Goal: Transaction & Acquisition: Purchase product/service

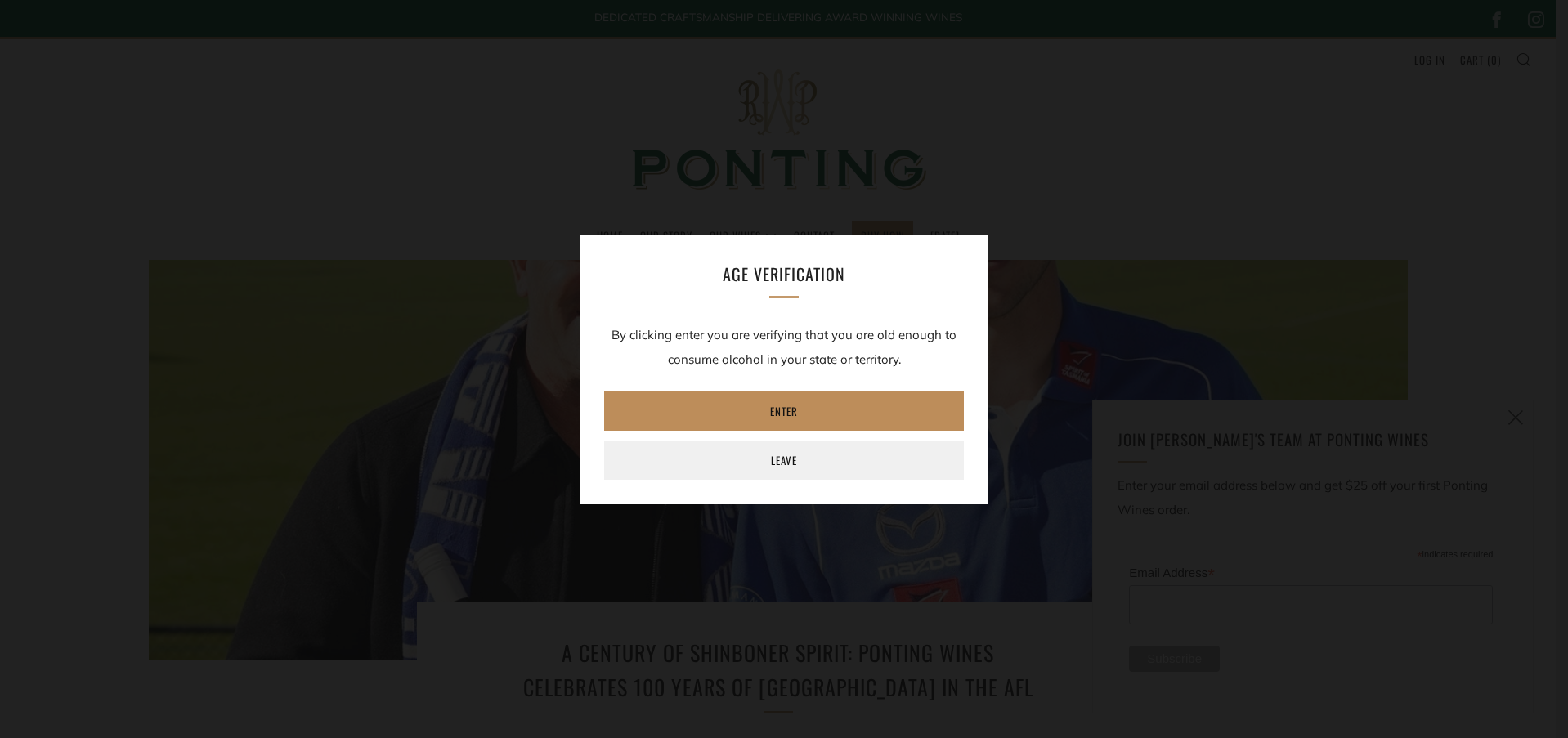
click at [812, 409] on link "Enter" at bounding box center [784, 411] width 360 height 39
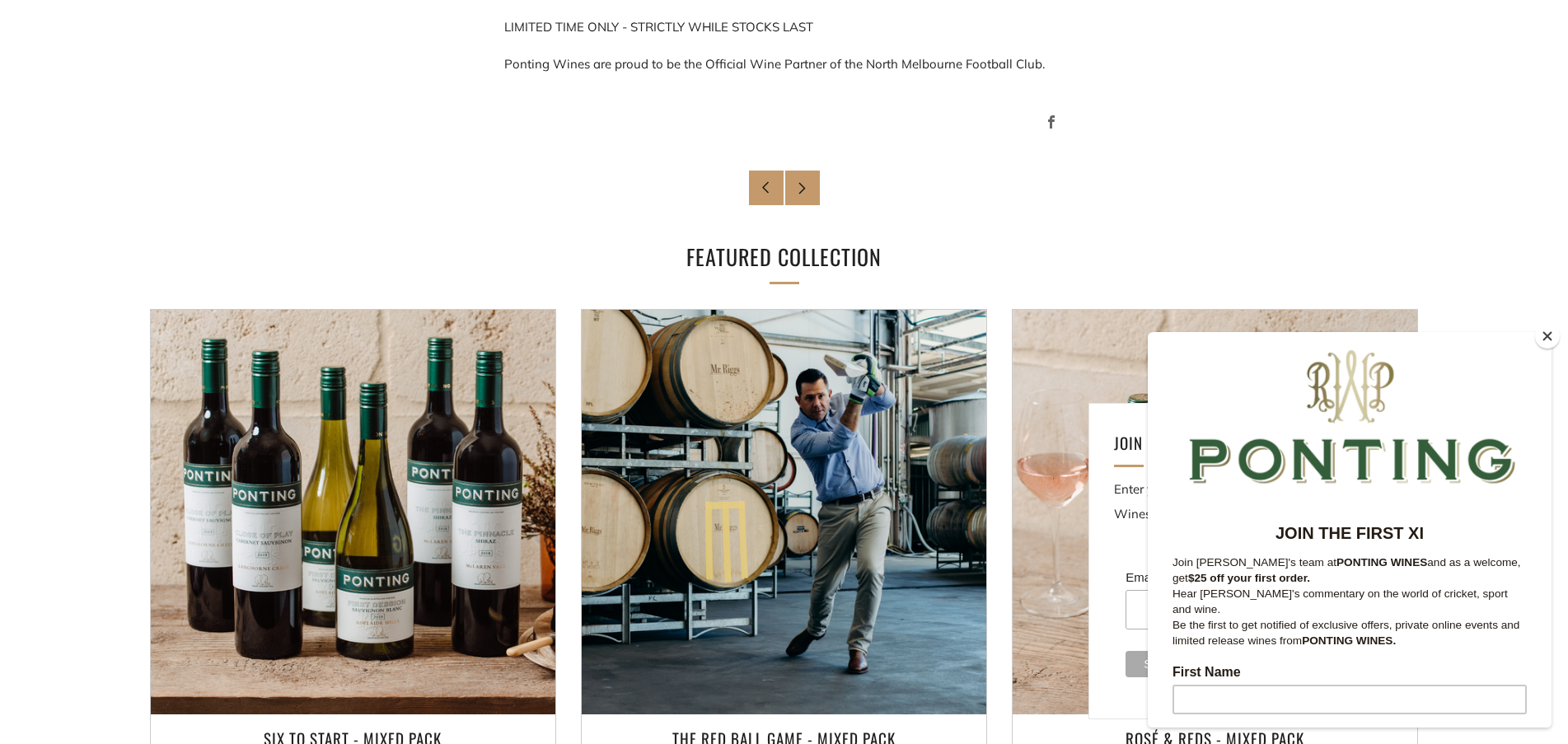
scroll to position [1802, 0]
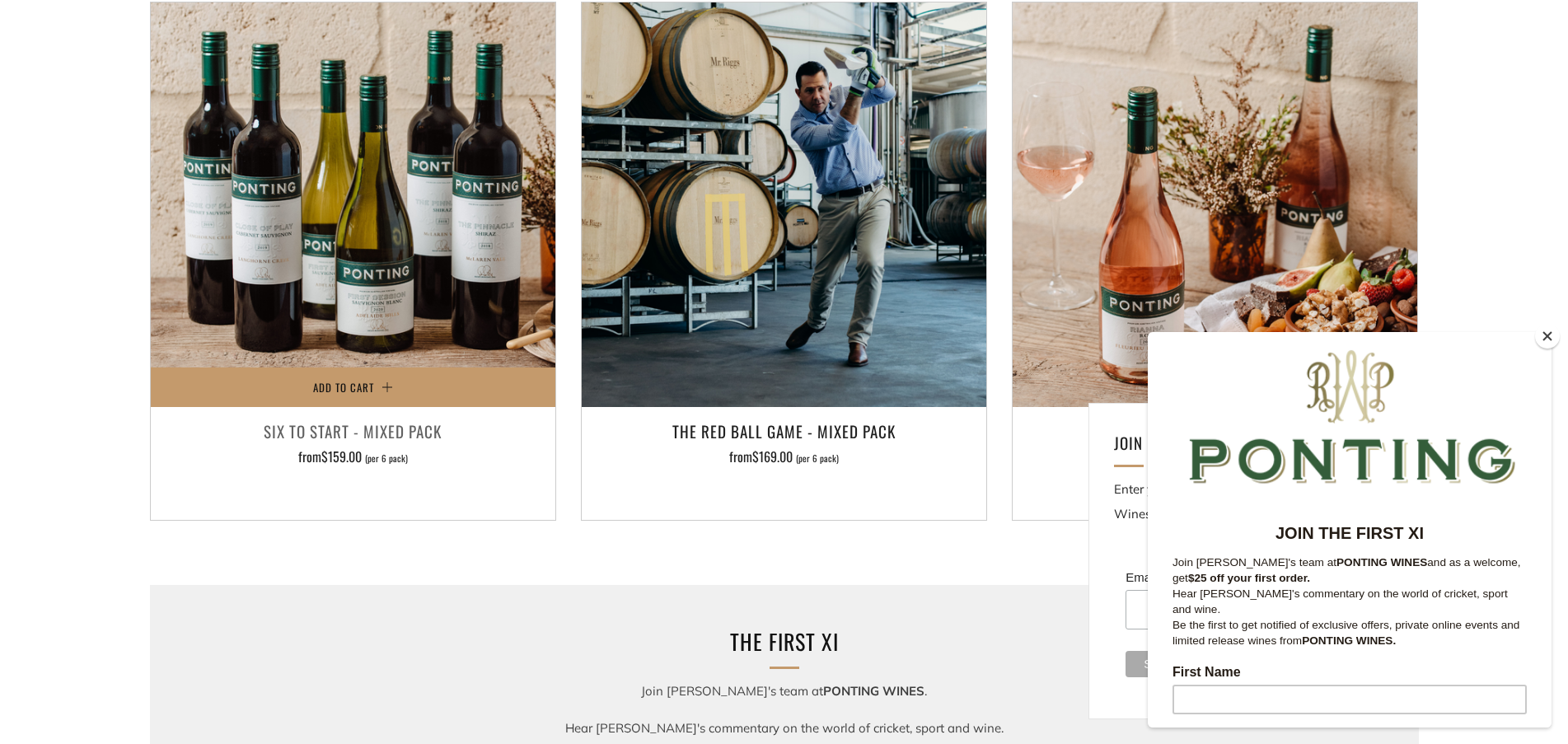
click at [345, 434] on h3 "Six To Start - Mixed Pack" at bounding box center [353, 431] width 388 height 28
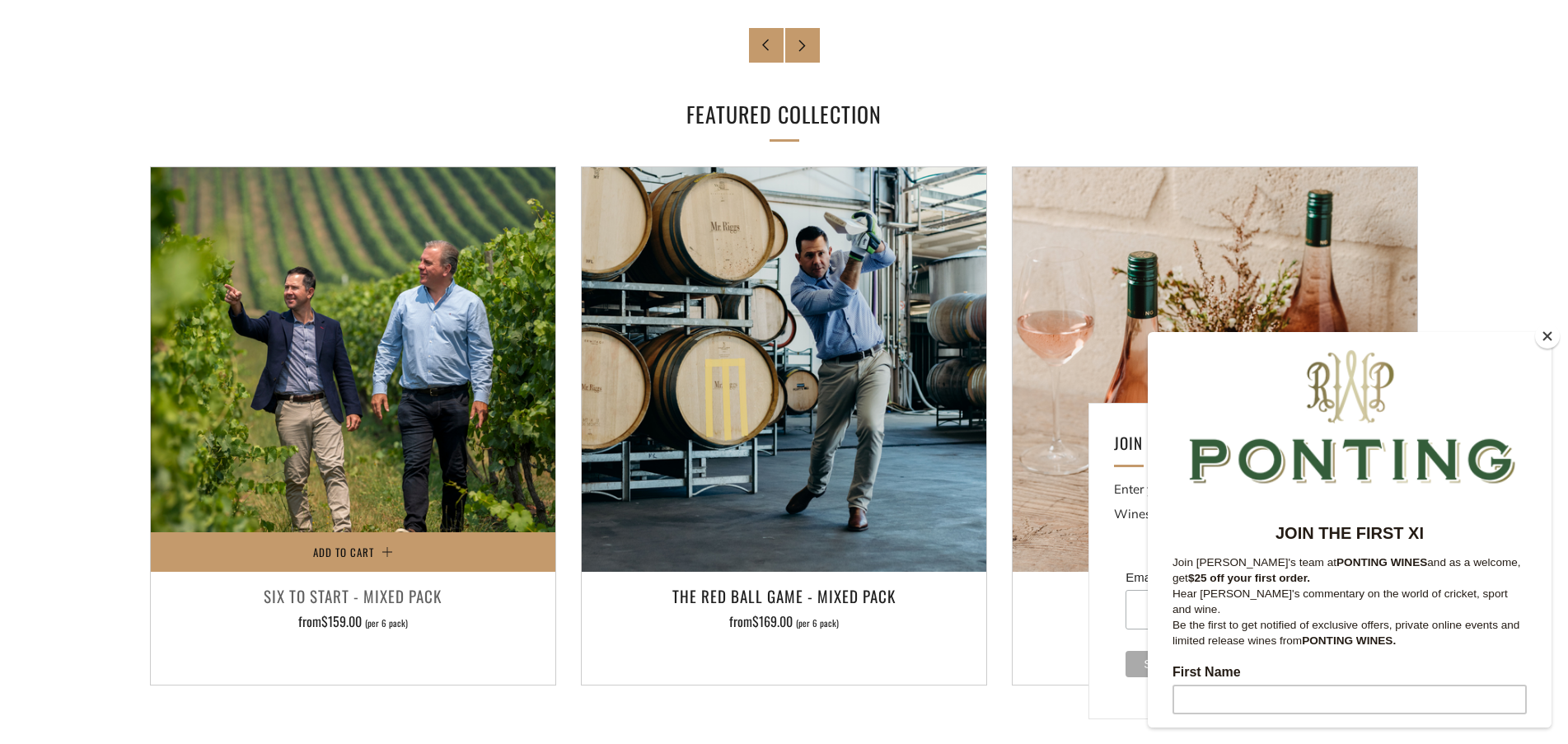
click at [396, 312] on img at bounding box center [353, 369] width 405 height 405
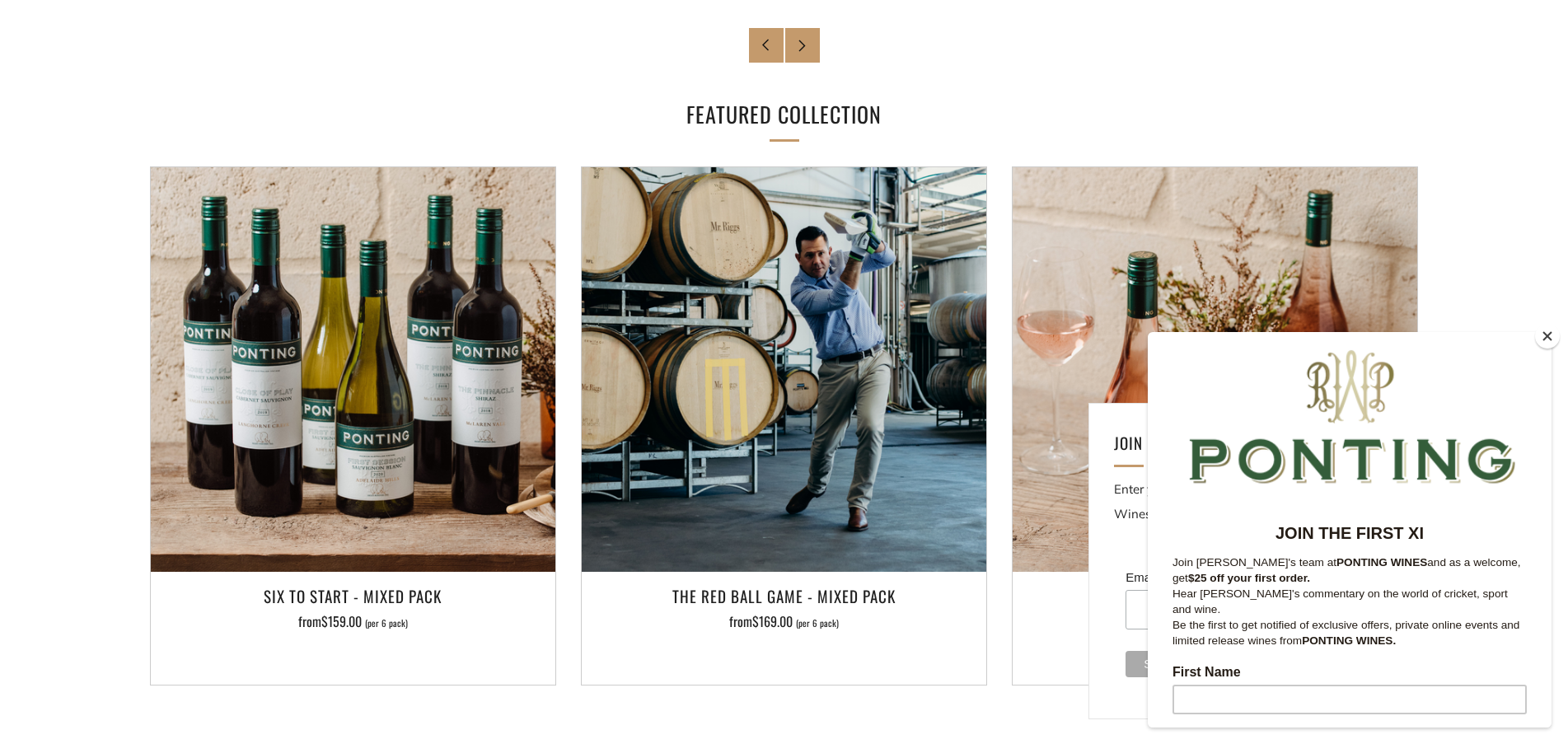
click at [1551, 339] on button "Close" at bounding box center [1546, 335] width 24 height 24
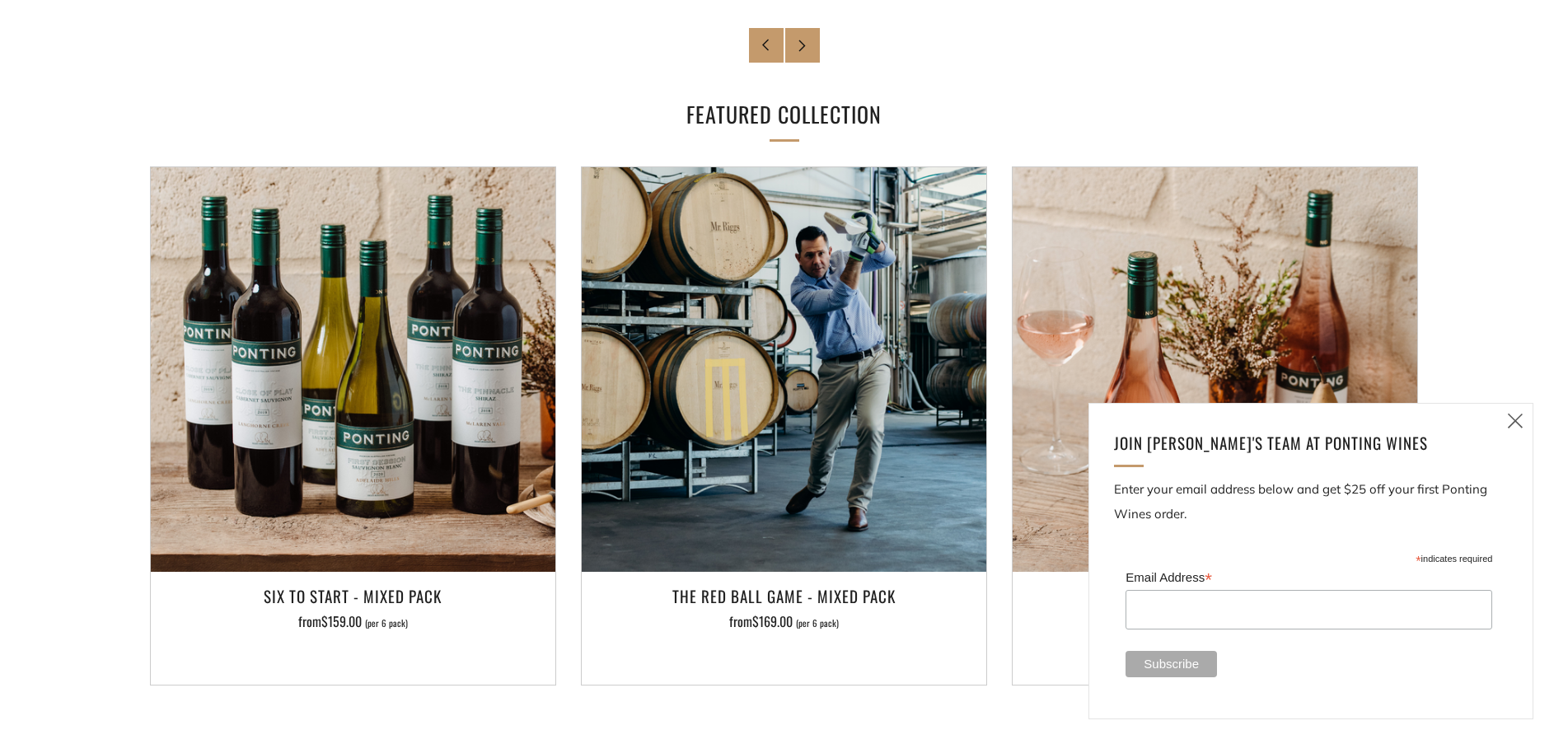
click at [1518, 417] on icon at bounding box center [1515, 421] width 20 height 21
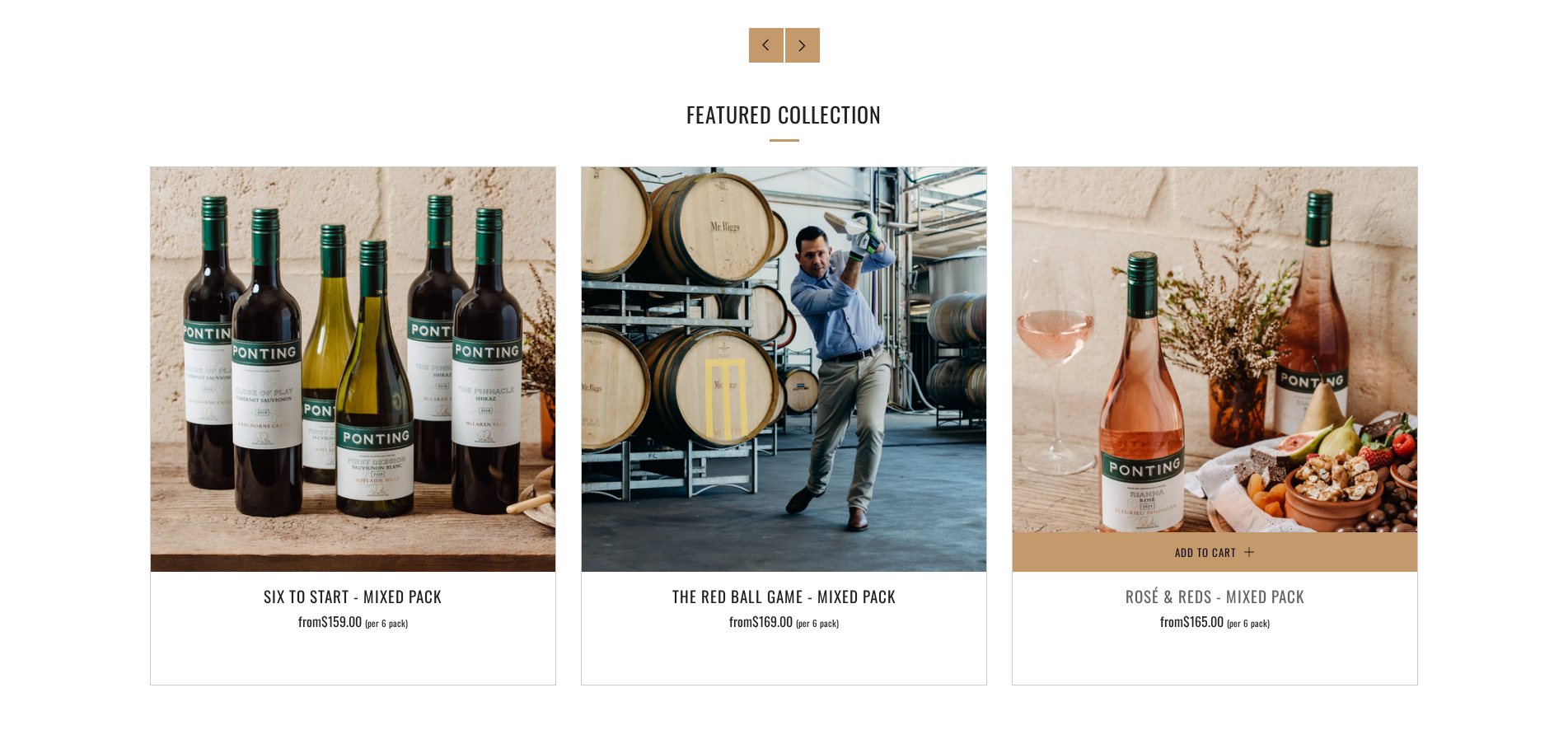
click at [1201, 588] on h3 "Rosé & Reds - Mixed Pack" at bounding box center [1215, 596] width 388 height 28
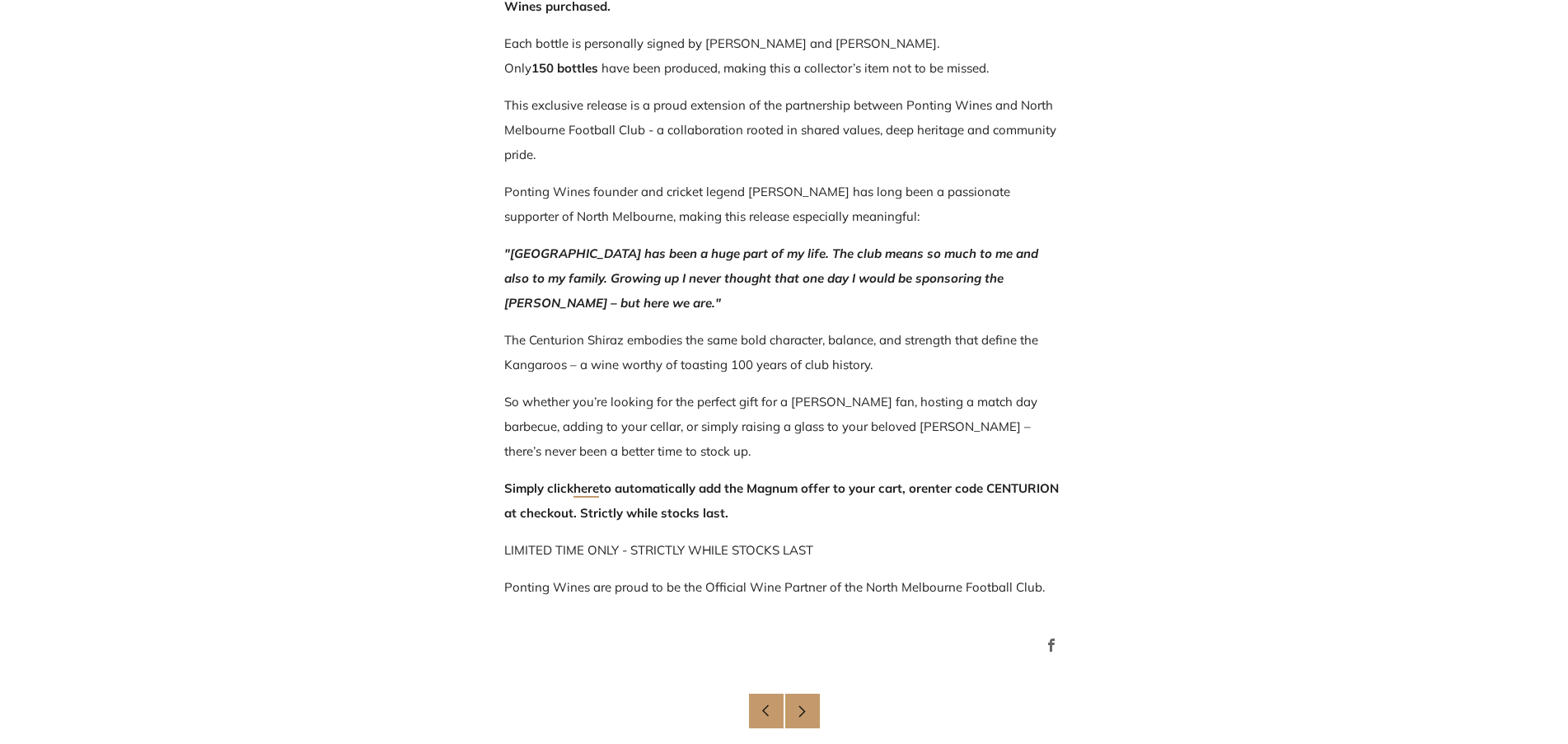
scroll to position [989, 0]
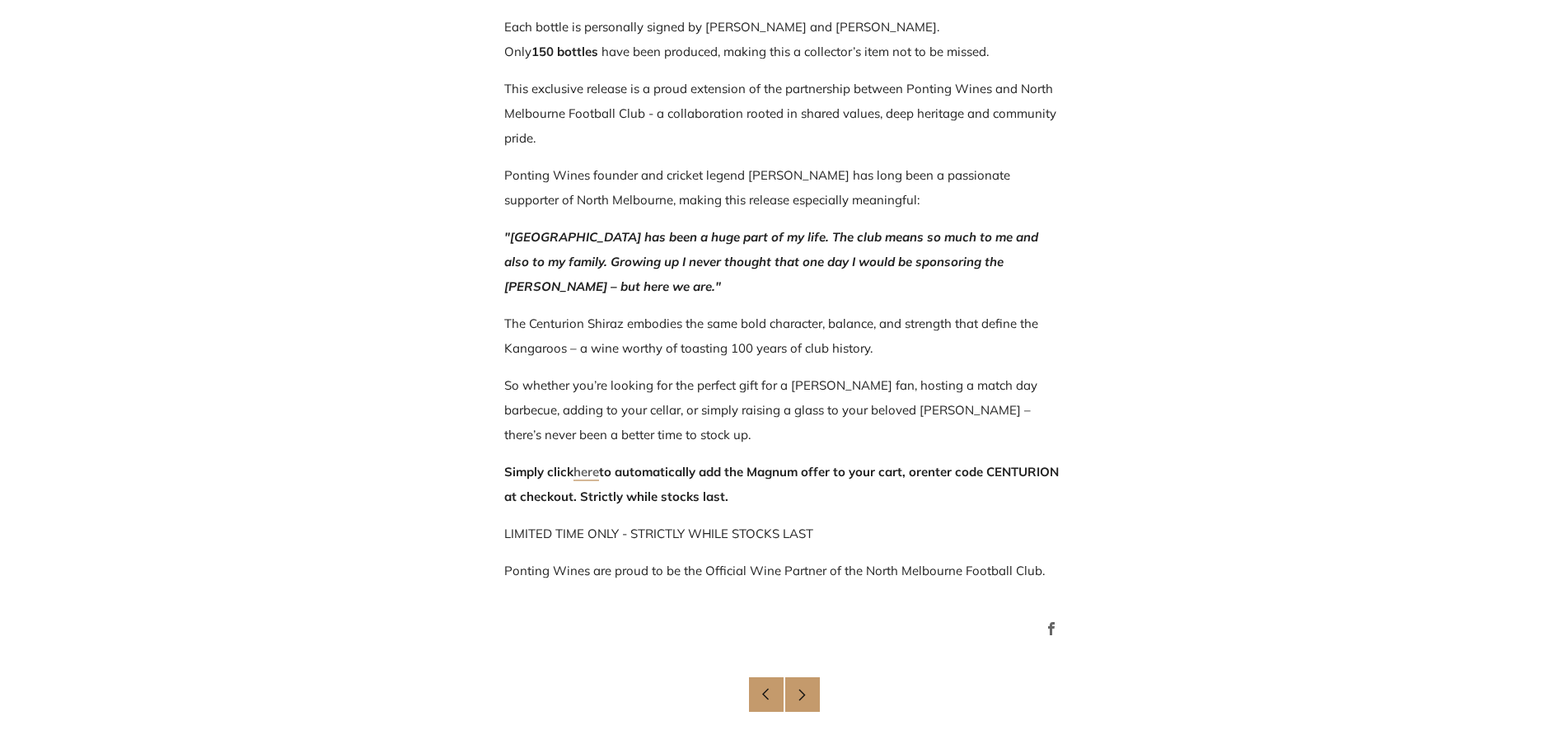
click at [579, 471] on link "here" at bounding box center [586, 472] width 25 height 17
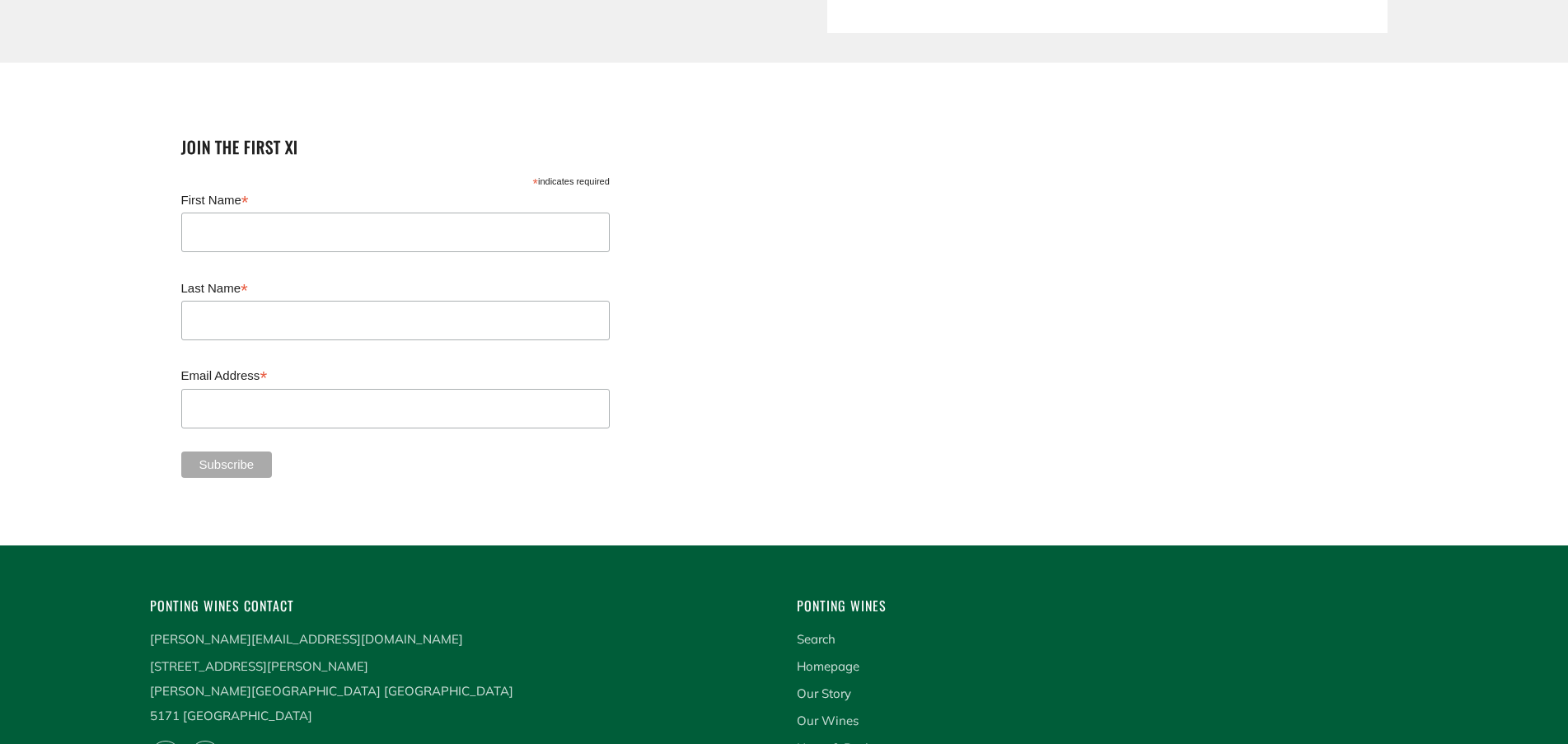
scroll to position [4348, 0]
